Goal: Information Seeking & Learning: Learn about a topic

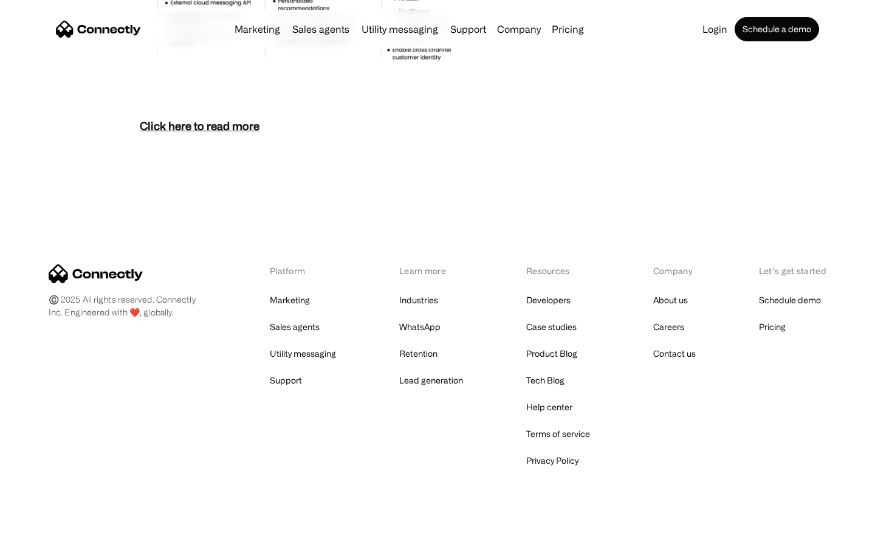
scroll to position [5270, 0]
